Goal: Task Accomplishment & Management: Use online tool/utility

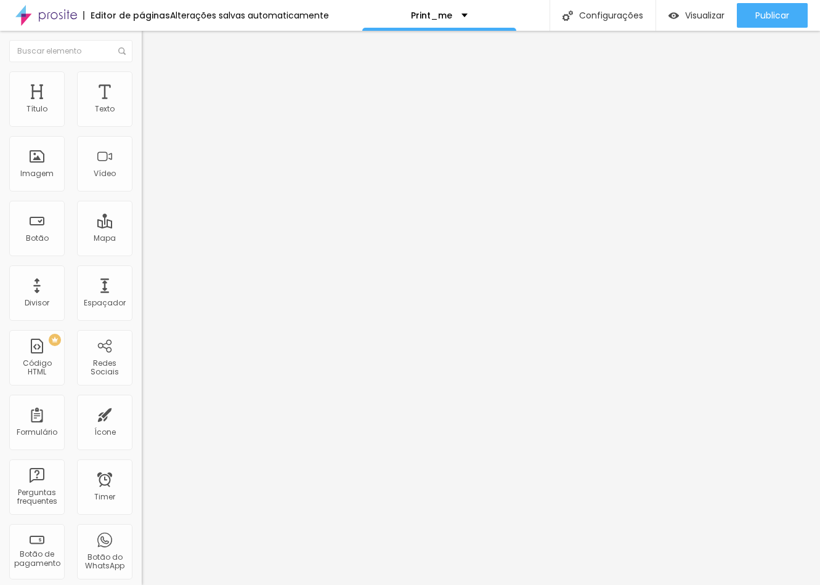
click at [142, 106] on span "Trocar imagem" at bounding box center [175, 100] width 67 height 10
click at [142, 74] on img at bounding box center [147, 76] width 11 height 11
type input "80"
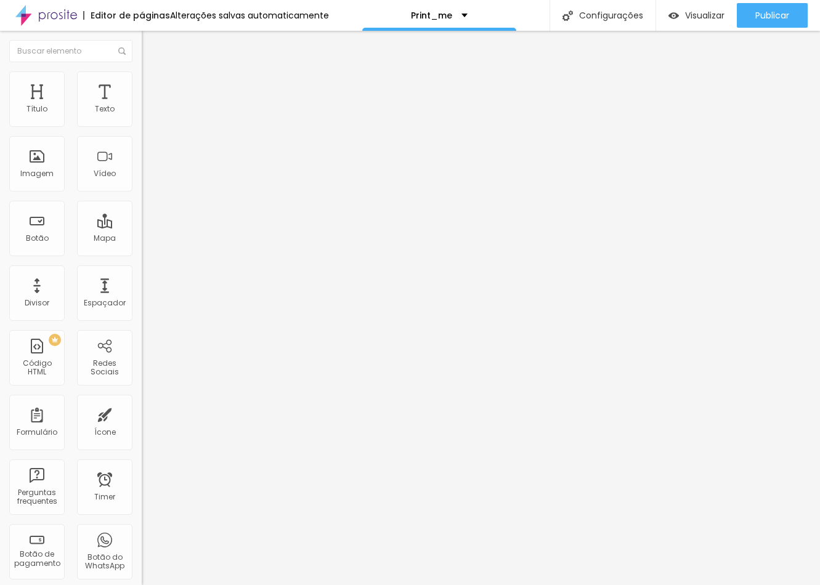
type input "80"
type input "85"
type input "90"
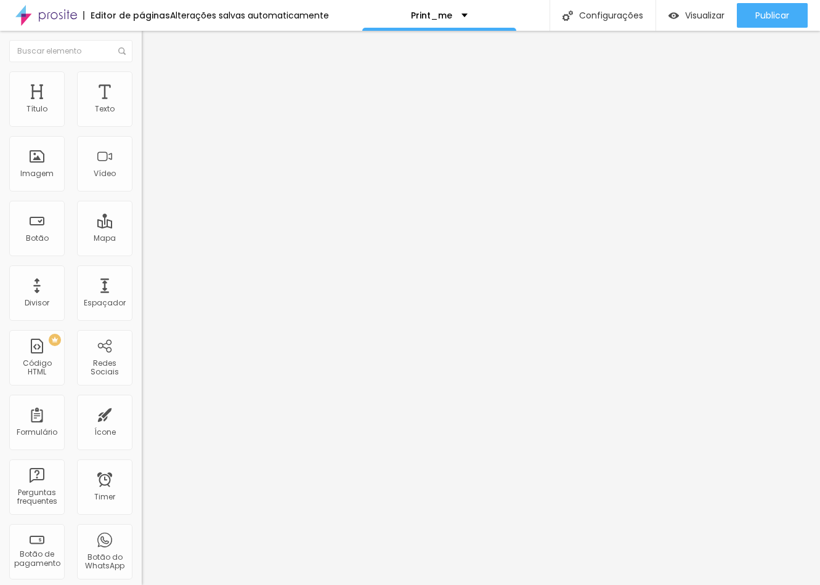
type input "95"
type input "100"
drag, startPoint x: 99, startPoint y: 135, endPoint x: 159, endPoint y: 128, distance: 60.7
type input "100"
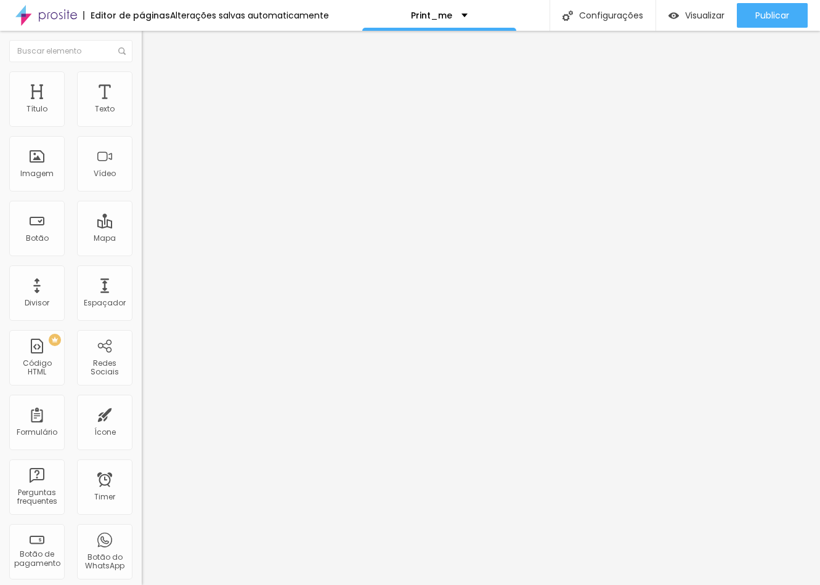
click at [159, 128] on div "Título Texto Imagem Vídeo Botão Mapa Divisor Espaçador PREMIUM Código HTML Rede…" at bounding box center [410, 308] width 820 height 554
click at [142, 84] on li "Avançado" at bounding box center [213, 90] width 142 height 12
type input "12"
type input "14"
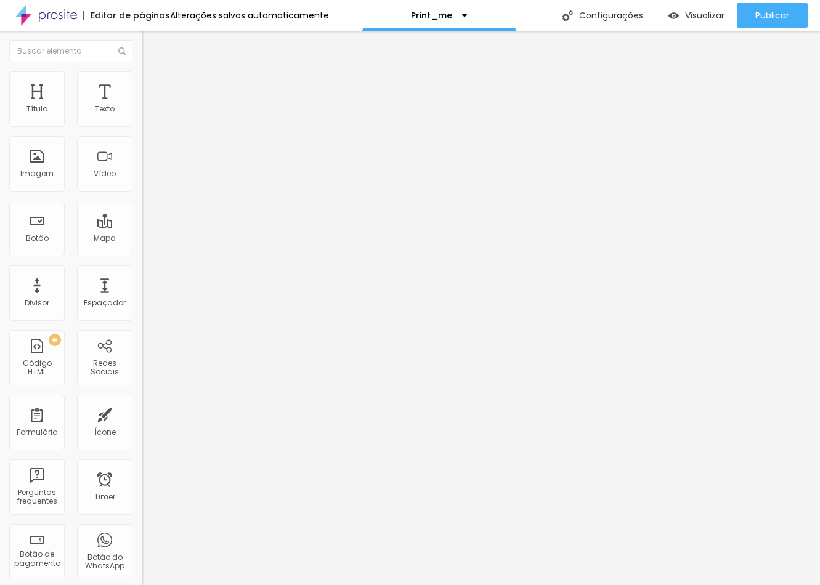
type input "14"
type input "15"
type input "16"
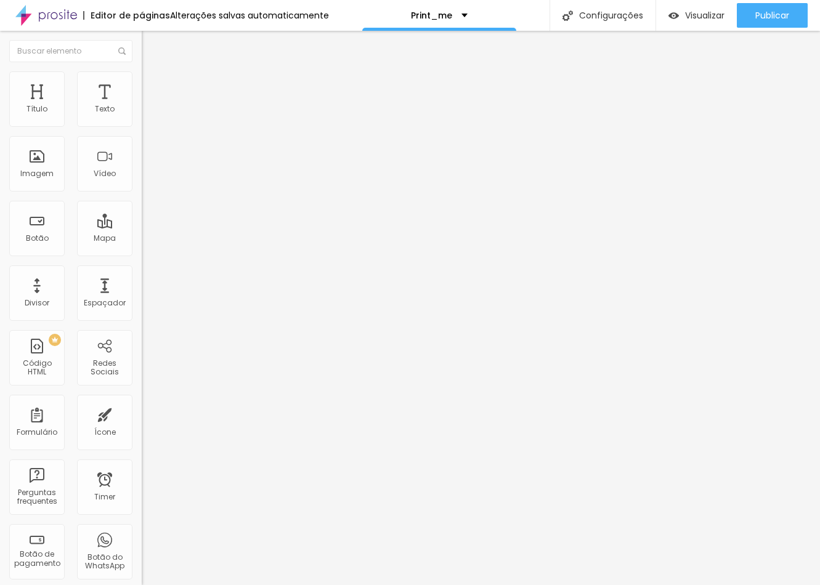
type input "17"
type input "18"
type input "19"
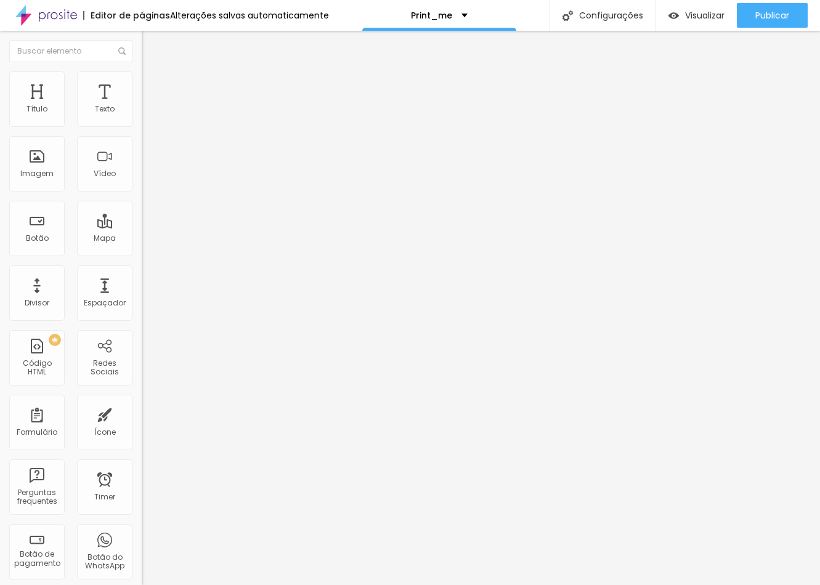
type input "19"
type input "20"
type input "21"
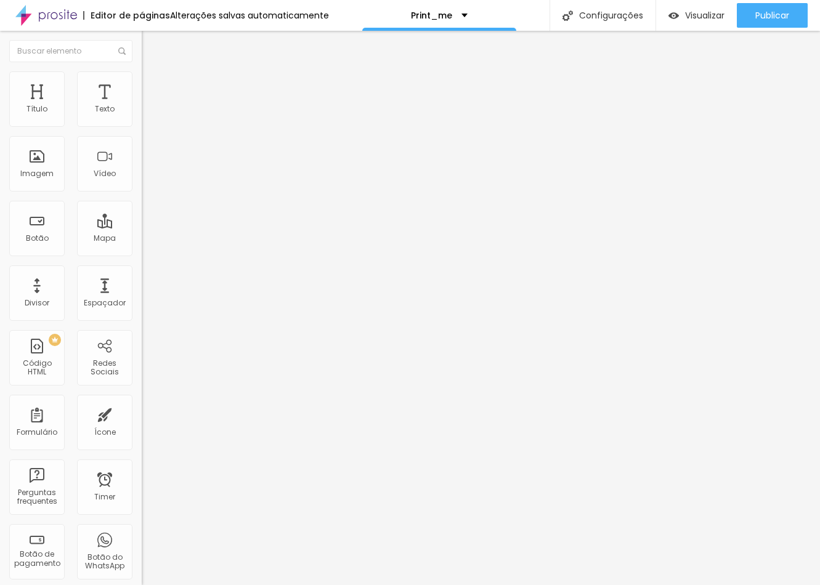
type input "20"
type input "18"
type input "16"
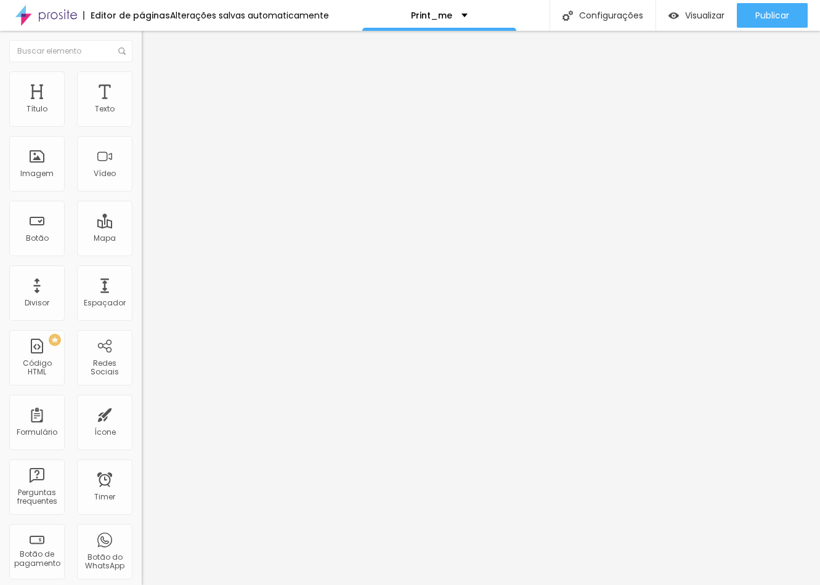
type input "16"
type input "15"
type input "14"
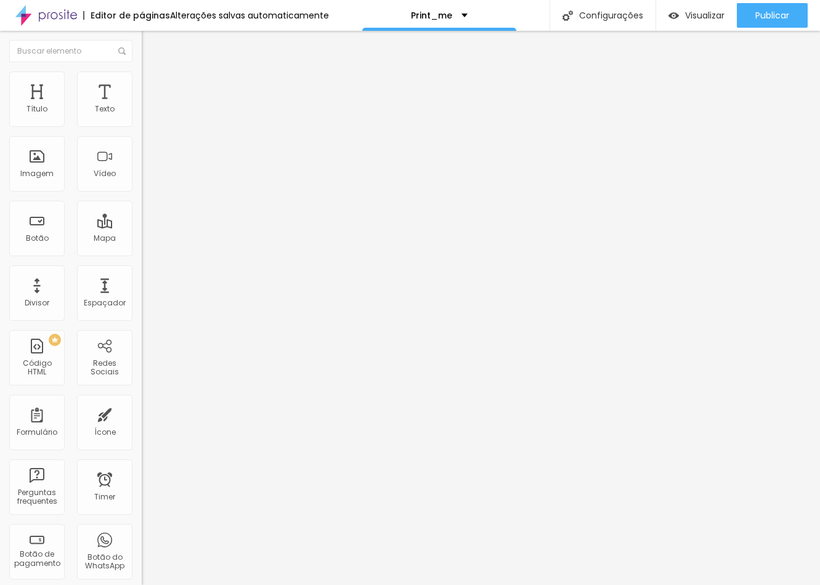
type input "13"
type input "12"
click at [142, 239] on input "range" at bounding box center [181, 244] width 79 height 10
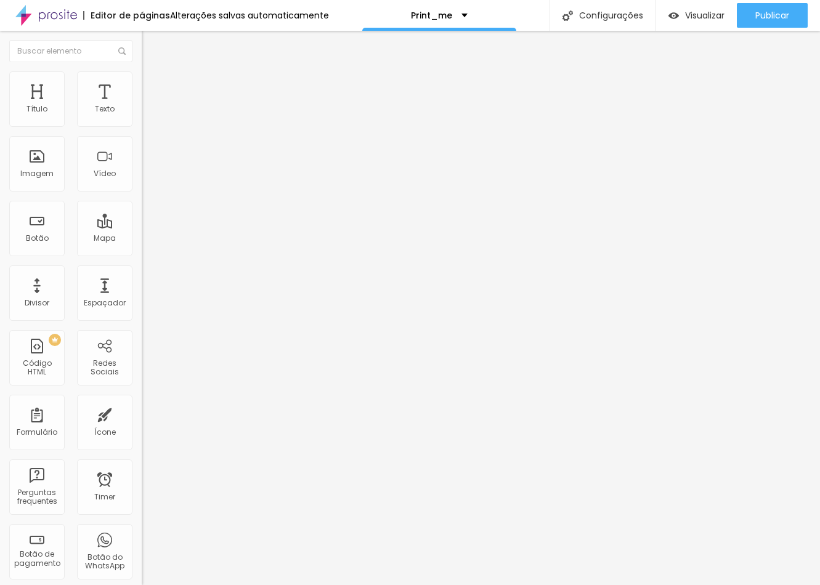
type input "11"
type input "10"
type input "9"
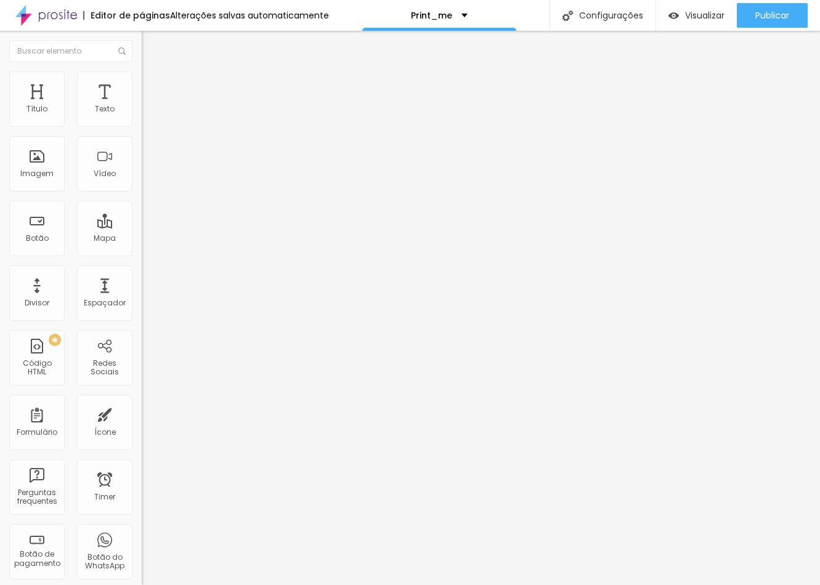
type input "9"
type input "8"
type input "7"
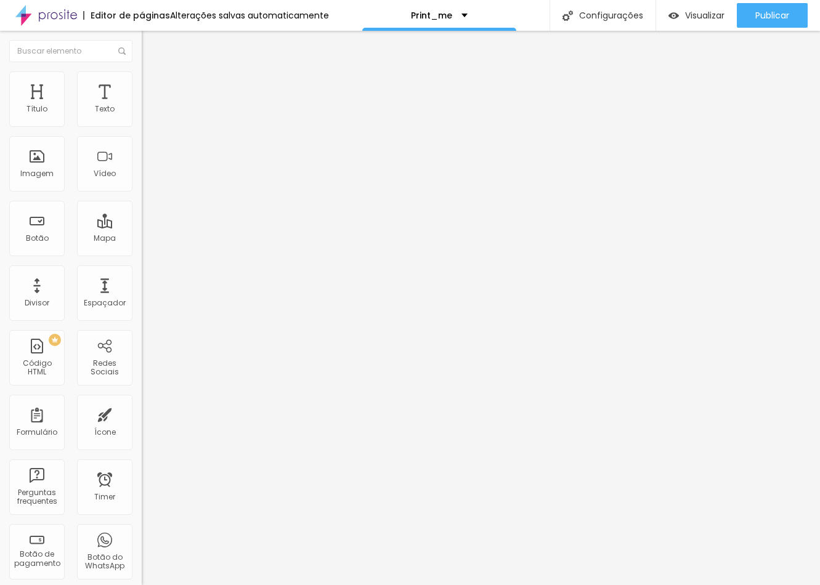
type input "6"
type input "5"
type input "4"
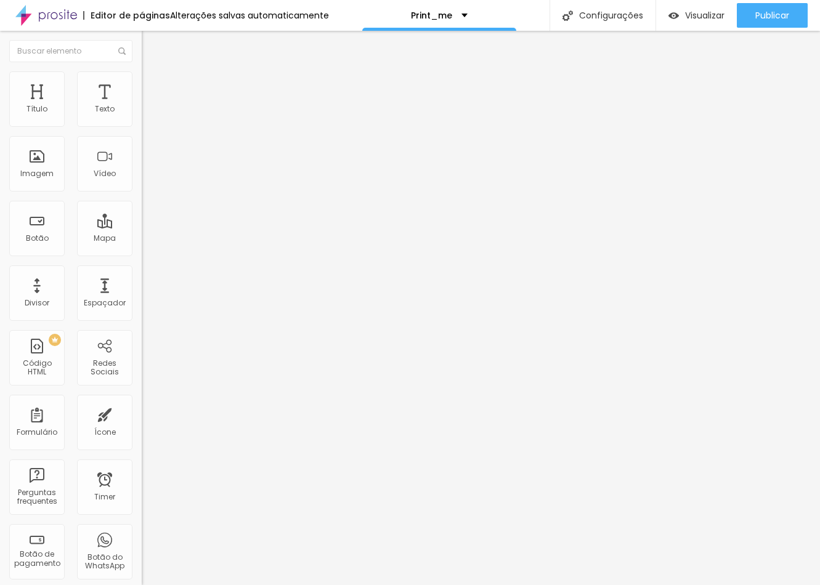
type input "4"
type input "3"
type input "1"
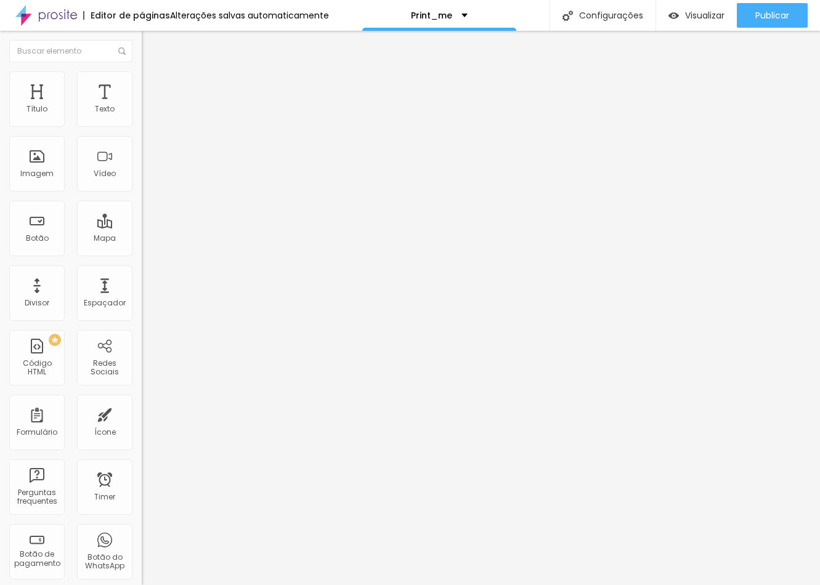
type input "0"
drag, startPoint x: 37, startPoint y: 124, endPoint x: 3, endPoint y: 131, distance: 34.5
type input "0"
click at [142, 131] on div "0 Espaço de cima 10 Espaço de baixo ID Html Classes Html Visível nos dispositiv…" at bounding box center [213, 355] width 142 height 518
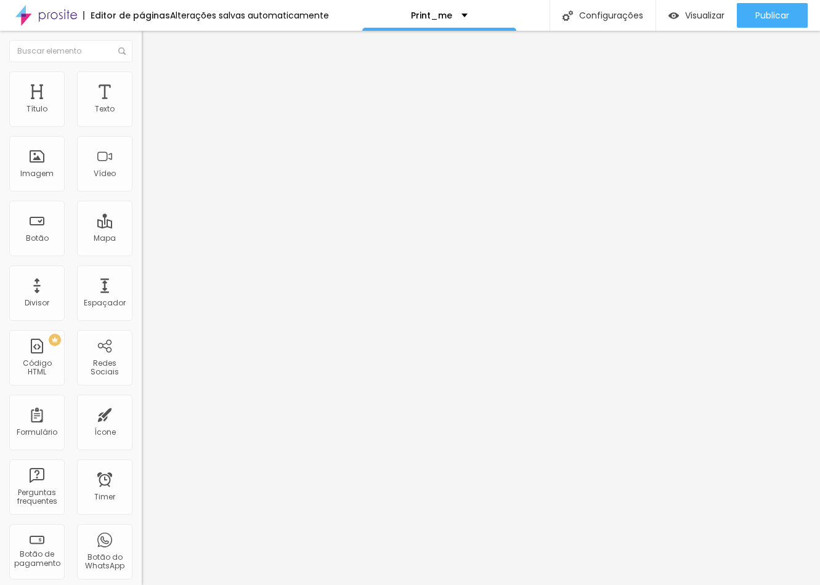
type input "13"
type input "11"
type input "10"
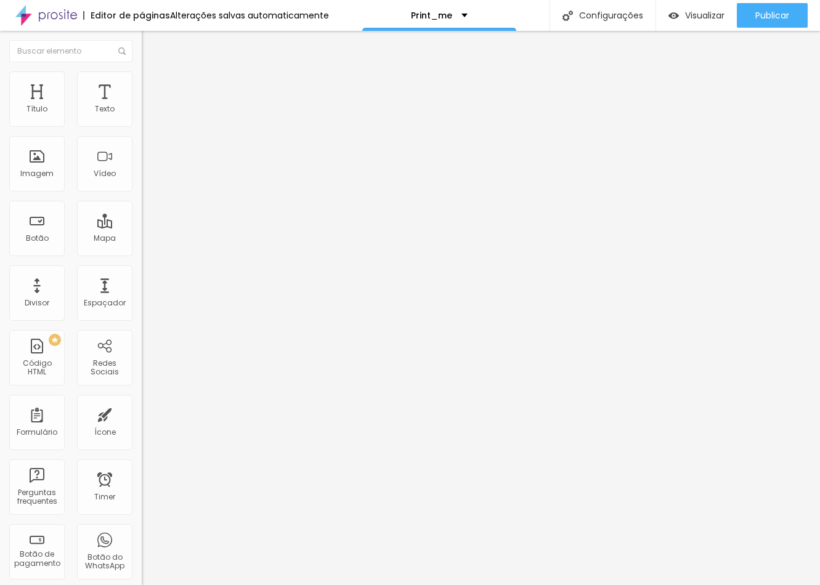
type input "10"
type input "7"
type input "5"
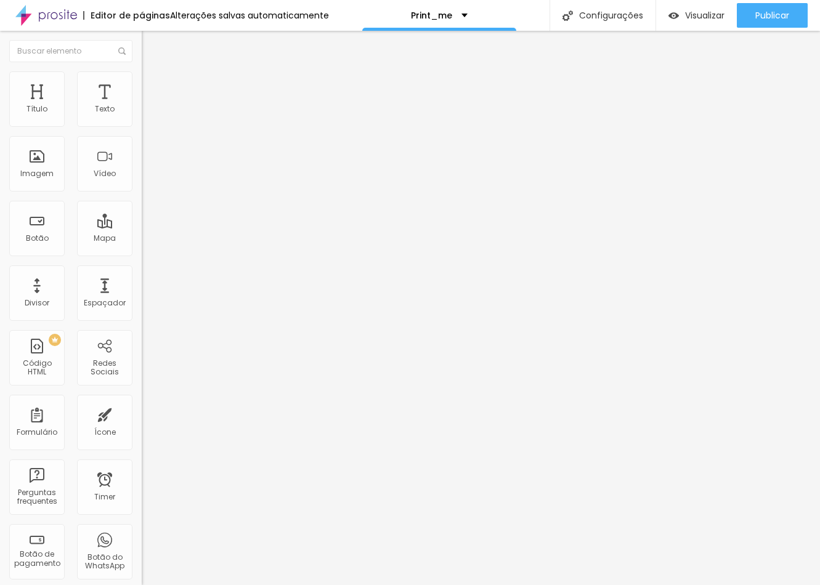
type input "2"
type input "0"
drag, startPoint x: 39, startPoint y: 150, endPoint x: 10, endPoint y: 153, distance: 28.5
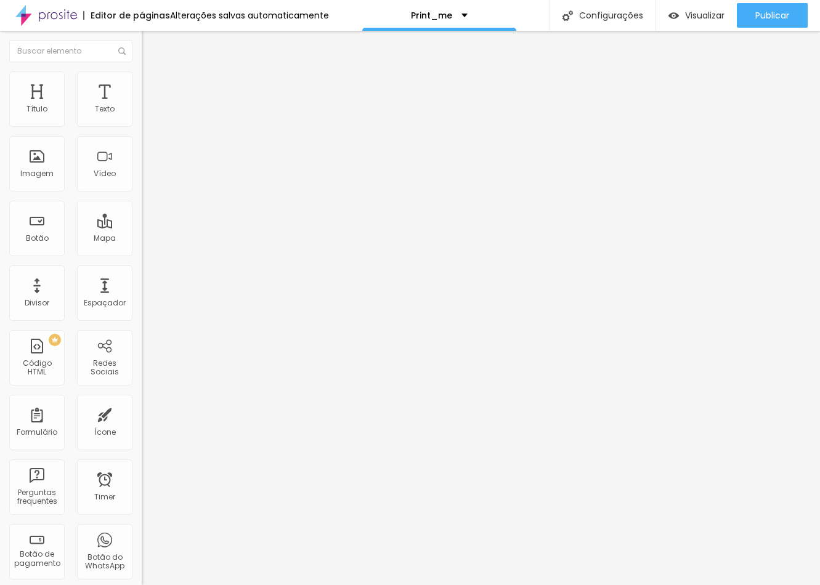
type input "0"
click at [142, 270] on div "0 Espaço de baixo" at bounding box center [213, 357] width 142 height 174
click at [153, 85] on span "Estilo" at bounding box center [162, 80] width 19 height 10
click at [142, 70] on img at bounding box center [147, 64] width 11 height 11
click at [142, 193] on span "Original" at bounding box center [157, 187] width 30 height 10
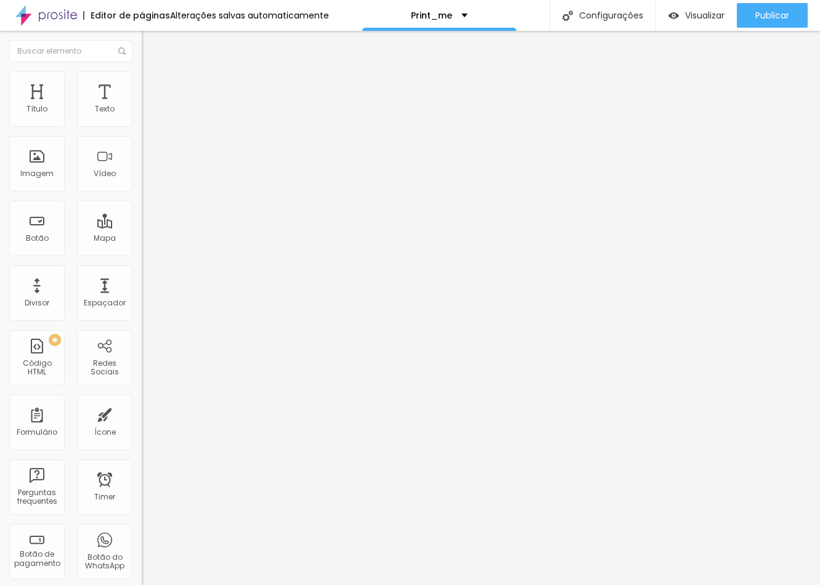
click at [142, 208] on span "Padrão" at bounding box center [156, 202] width 28 height 10
click at [142, 193] on span "4:3 Padrão" at bounding box center [162, 187] width 41 height 10
click at [142, 219] on span "Quadrado" at bounding box center [162, 214] width 40 height 10
click at [142, 193] on span "1:1 Quadrado" at bounding box center [166, 187] width 49 height 10
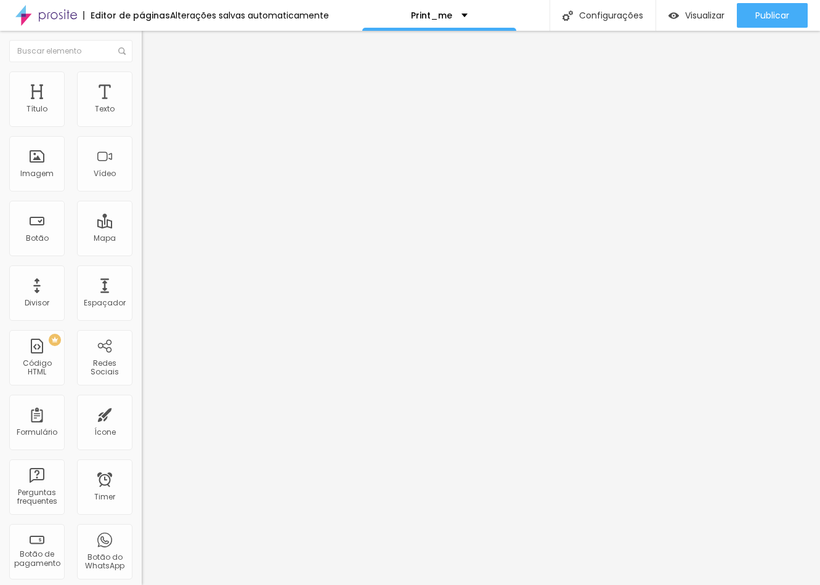
click at [142, 193] on span "1:1 Quadrado" at bounding box center [166, 187] width 49 height 10
click at [142, 200] on span "Cinema" at bounding box center [157, 195] width 31 height 10
click at [142, 193] on span "16:9 Cinema" at bounding box center [165, 187] width 47 height 10
click at [142, 212] on span "Padrão" at bounding box center [156, 206] width 28 height 10
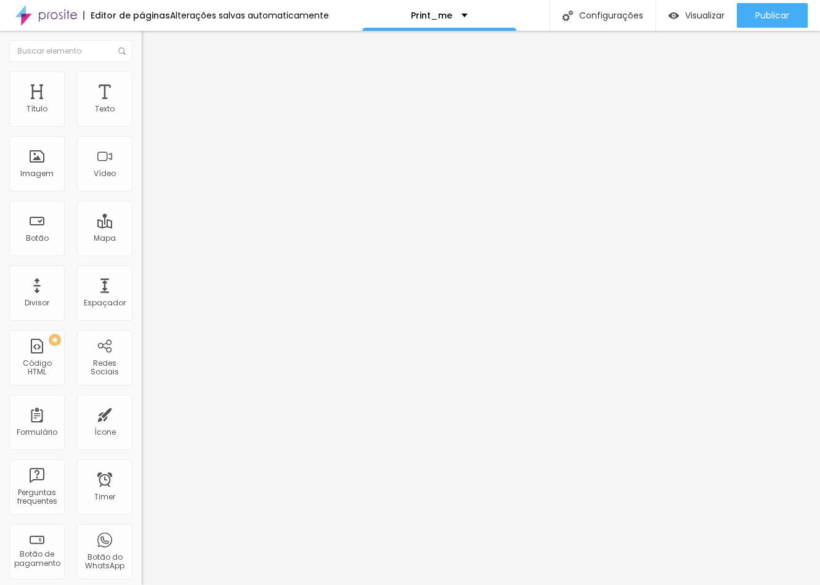
click at [142, 58] on button "Editar Título" at bounding box center [213, 45] width 142 height 28
click at [142, 78] on img at bounding box center [147, 76] width 11 height 11
click at [142, 70] on img at bounding box center [147, 64] width 11 height 11
click at [151, 48] on img "button" at bounding box center [156, 45] width 10 height 10
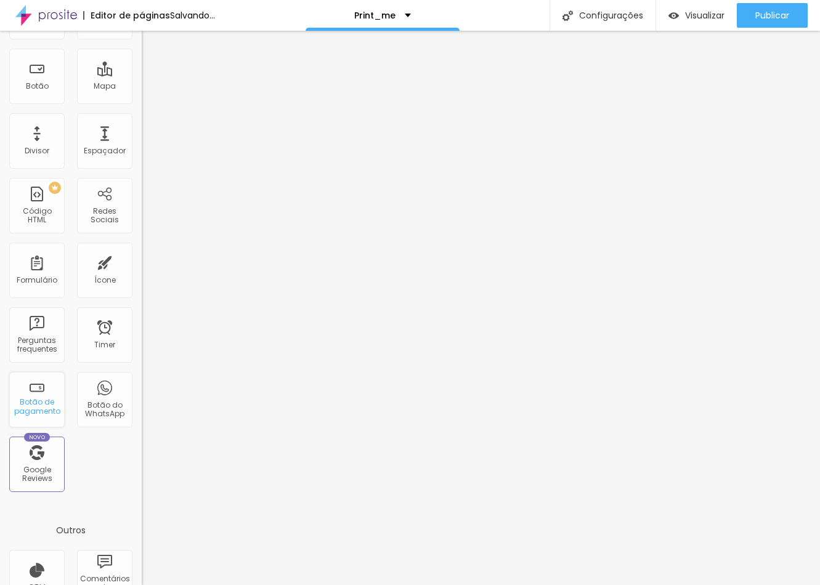
click at [52, 425] on div "Botão de pagamento" at bounding box center [36, 399] width 55 height 55
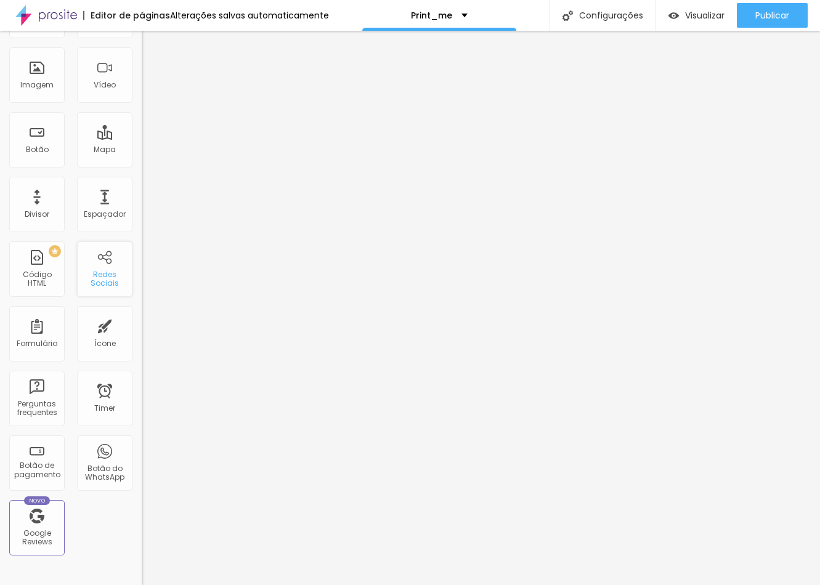
scroll to position [74, 0]
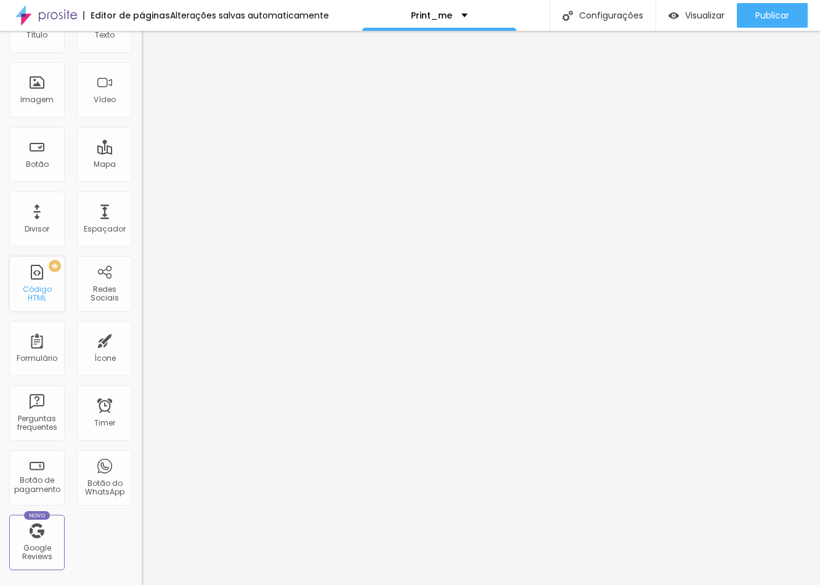
click at [50, 282] on div "PREMIUM Código HTML" at bounding box center [36, 283] width 55 height 55
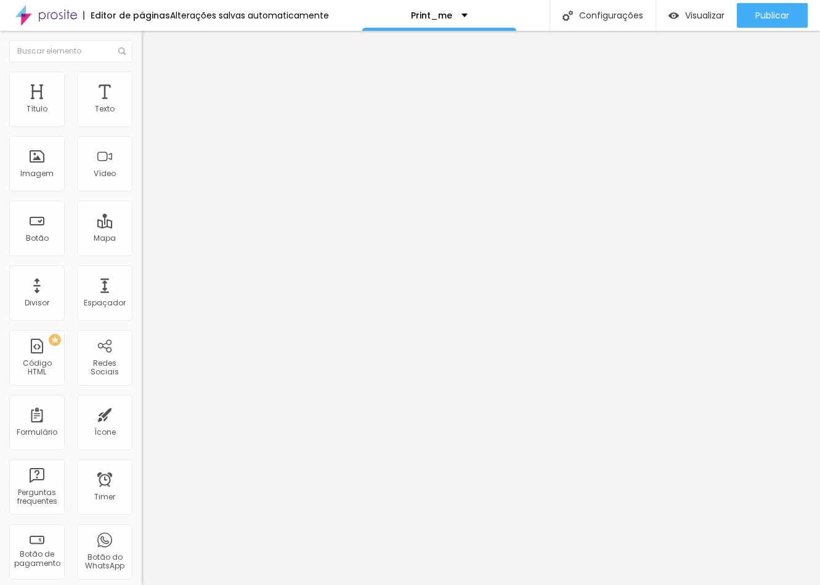
click at [142, 157] on div at bounding box center [213, 154] width 142 height 95
click at [151, 47] on img "button" at bounding box center [156, 45] width 10 height 10
click at [142, 159] on div at bounding box center [213, 154] width 142 height 95
click at [142, 107] on div at bounding box center [202, 101] width 121 height 12
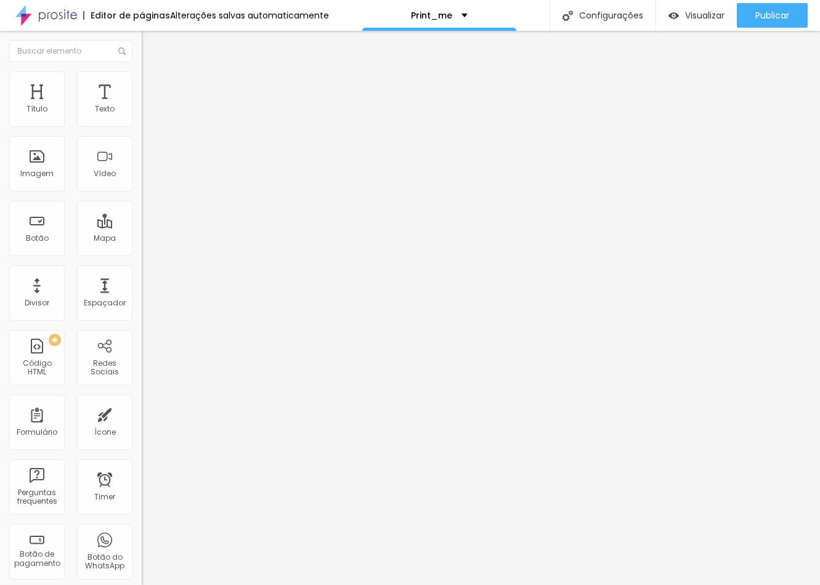
click at [142, 107] on div at bounding box center [202, 101] width 121 height 12
paste textarea
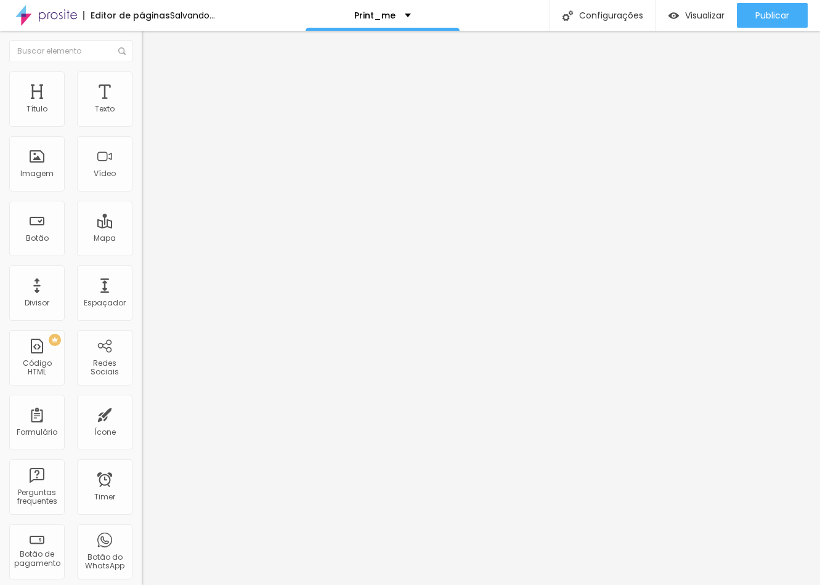
click at [142, 84] on img at bounding box center [147, 89] width 11 height 11
click at [142, 73] on img at bounding box center [147, 76] width 11 height 11
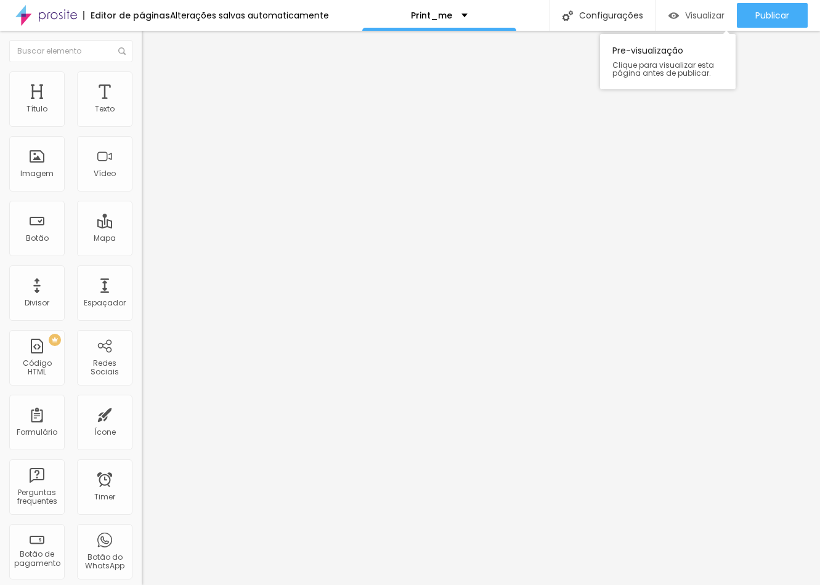
click at [703, 18] on span "Visualizar" at bounding box center [704, 15] width 39 height 10
